Goal: Transaction & Acquisition: Obtain resource

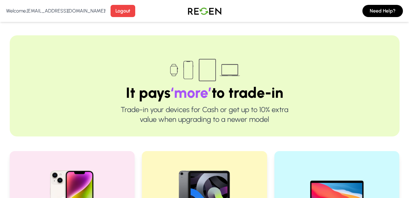
scroll to position [142, 0]
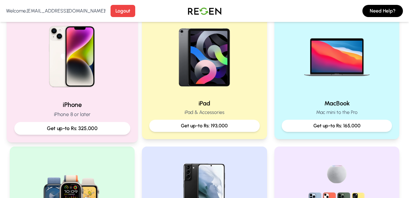
click at [73, 118] on p "iPhone 8 or later" at bounding box center [72, 115] width 116 height 8
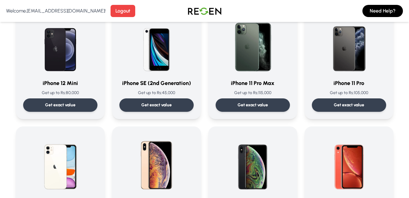
scroll to position [569, 0]
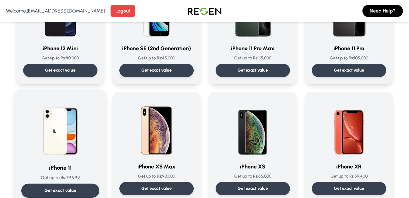
click at [80, 150] on img at bounding box center [61, 128] width 62 height 62
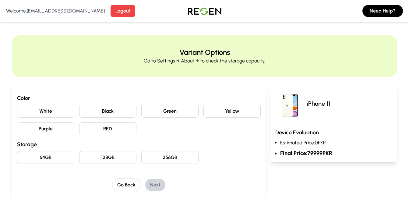
click at [42, 162] on button "64GB" at bounding box center [45, 157] width 57 height 13
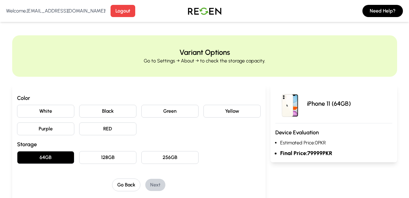
drag, startPoint x: 103, startPoint y: 153, endPoint x: 158, endPoint y: 165, distance: 55.9
click at [103, 153] on button "128GB" at bounding box center [107, 157] width 57 height 13
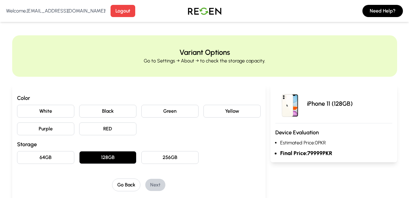
click at [165, 166] on div "Color White Black Green Yellow Purple RED Storage 64GB 128GB 256GB Go Back Next" at bounding box center [139, 142] width 244 height 97
click at [166, 163] on button "256GB" at bounding box center [169, 157] width 57 height 13
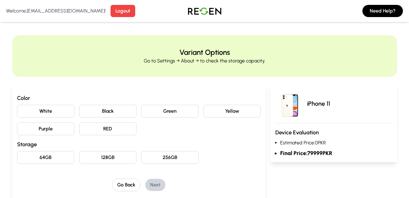
click at [128, 154] on button "128GB" at bounding box center [107, 157] width 57 height 13
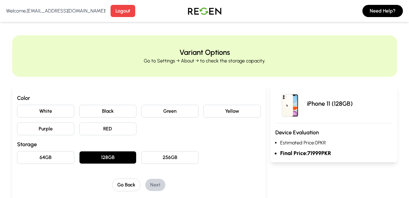
click at [54, 156] on button "64GB" at bounding box center [45, 157] width 57 height 13
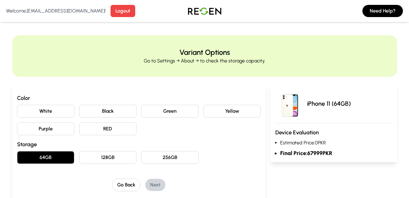
click at [63, 108] on button "White" at bounding box center [45, 111] width 57 height 13
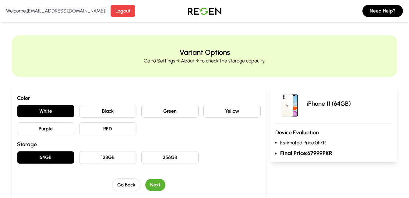
click at [151, 188] on button "Next" at bounding box center [155, 185] width 20 height 12
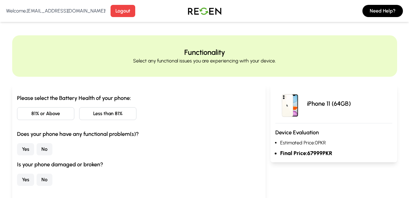
click at [64, 111] on button "81% or Above" at bounding box center [45, 113] width 57 height 13
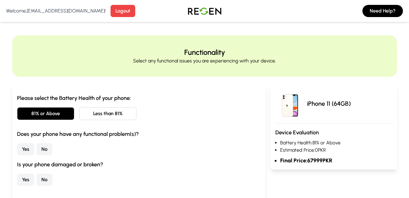
click at [40, 147] on button "No" at bounding box center [45, 149] width 16 height 12
drag, startPoint x: 44, startPoint y: 178, endPoint x: 42, endPoint y: 175, distance: 3.2
click at [42, 175] on button "No" at bounding box center [45, 180] width 16 height 12
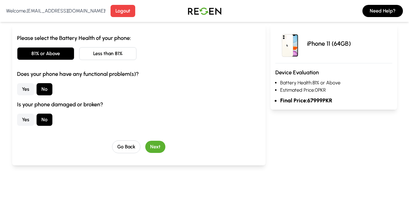
scroll to position [71, 0]
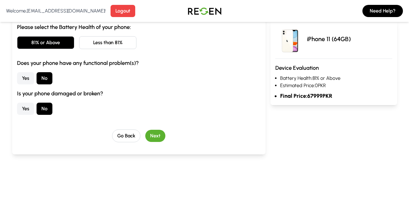
click at [163, 137] on button "Next" at bounding box center [155, 136] width 20 height 12
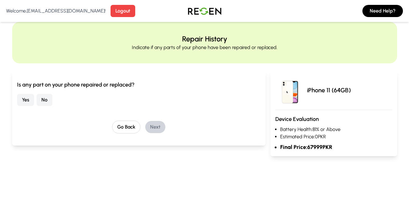
scroll to position [0, 0]
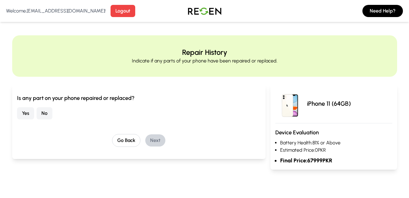
click at [48, 110] on button "No" at bounding box center [45, 113] width 16 height 12
click at [29, 118] on button "Yes" at bounding box center [25, 113] width 17 height 12
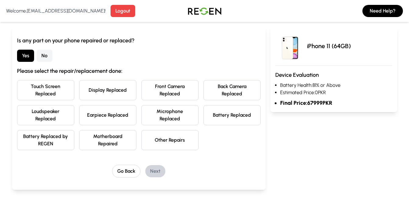
scroll to position [71, 0]
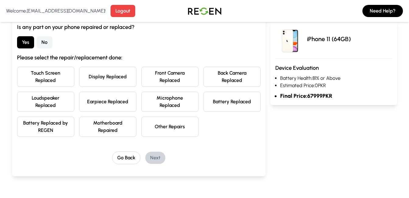
click at [55, 129] on button "Battery Replaced by REGEN" at bounding box center [45, 127] width 57 height 20
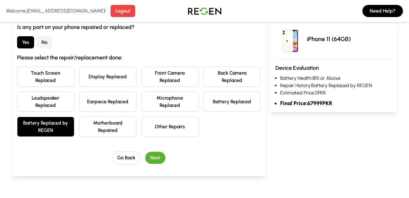
click at [150, 155] on button "Next" at bounding box center [155, 158] width 20 height 12
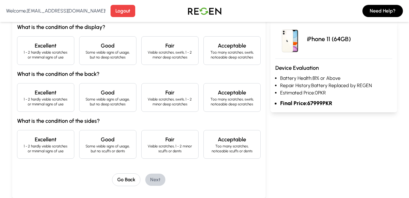
click at [50, 55] on p "1 - 2 hardly visible scratches or minimal signs of use" at bounding box center [45, 55] width 47 height 10
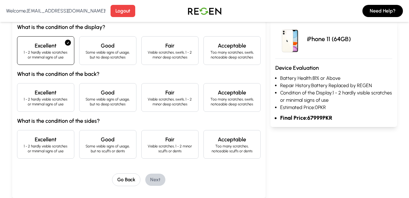
drag, startPoint x: 64, startPoint y: 100, endPoint x: 60, endPoint y: 147, distance: 46.8
click at [63, 100] on p "1 - 2 hardly visible scratches or minimal signs of use" at bounding box center [45, 102] width 47 height 10
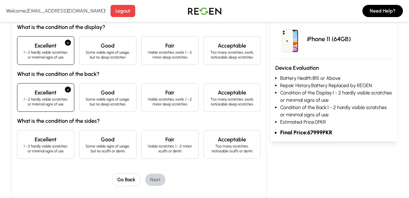
click at [54, 133] on div "Excellent 1 - 2 hardly visible scratches or minimal signs of use" at bounding box center [45, 144] width 57 height 29
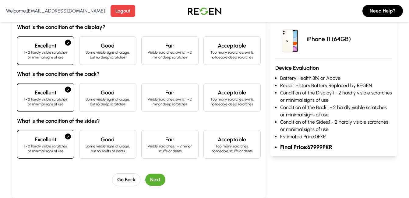
click at [148, 181] on button "Next" at bounding box center [155, 180] width 20 height 12
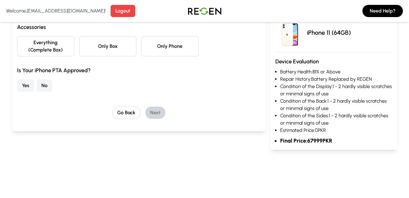
click at [122, 51] on button "Only Box" at bounding box center [107, 46] width 57 height 20
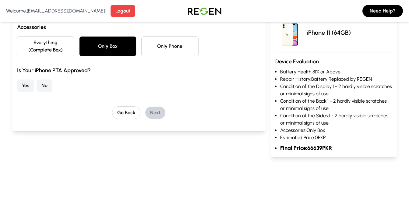
click at [41, 87] on button "No" at bounding box center [45, 86] width 16 height 12
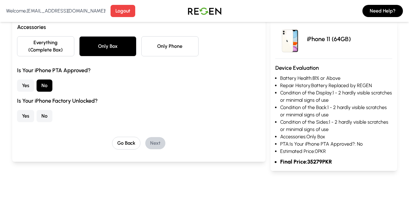
click at [58, 44] on button "Everything (Complete Box)" at bounding box center [45, 46] width 57 height 20
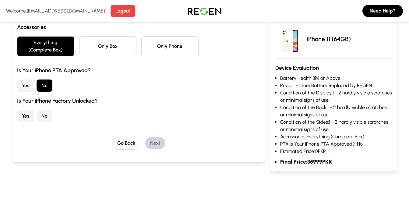
click at [110, 44] on button "Only Box" at bounding box center [107, 46] width 57 height 20
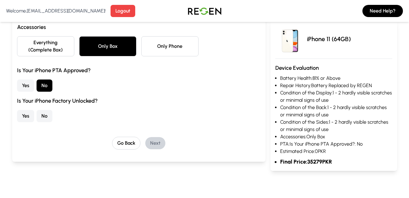
click at [61, 43] on button "Everything (Complete Box)" at bounding box center [45, 46] width 57 height 20
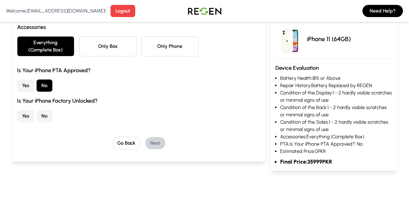
click at [119, 47] on button "Only Box" at bounding box center [107, 46] width 57 height 20
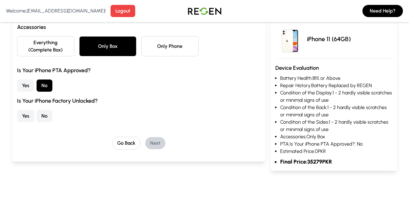
click at [53, 49] on button "Everything (Complete Box)" at bounding box center [45, 46] width 57 height 20
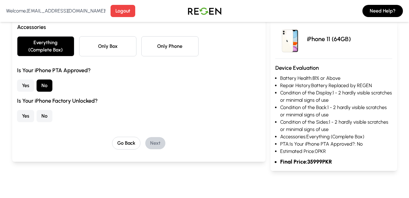
click at [98, 44] on button "Only Box" at bounding box center [107, 46] width 57 height 20
